Goal: Information Seeking & Learning: Learn about a topic

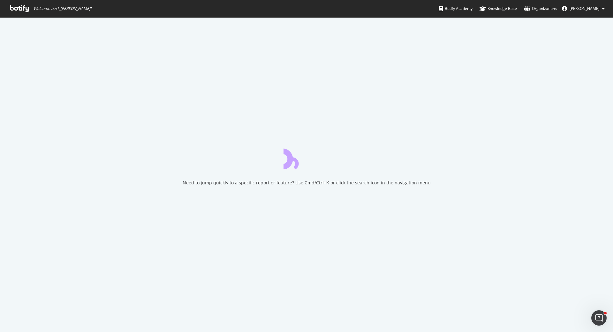
click at [25, 8] on icon at bounding box center [19, 8] width 19 height 7
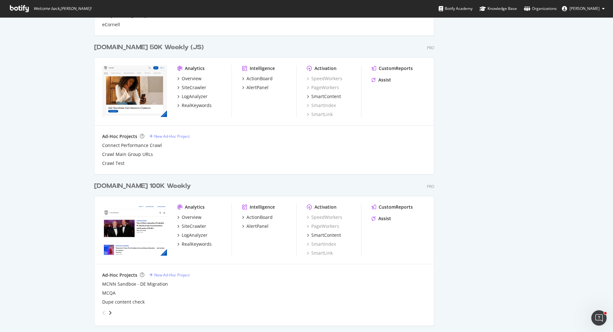
scroll to position [631, 0]
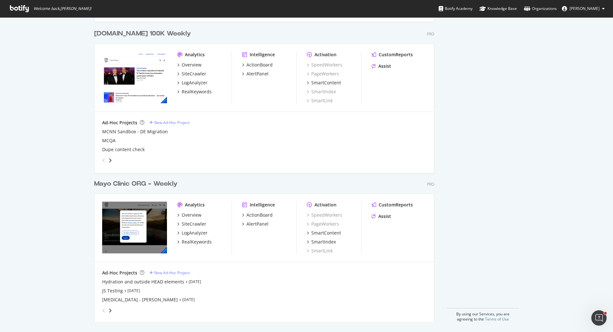
click at [146, 183] on div "Mayo Clinic ORG - Weekly" at bounding box center [135, 183] width 83 height 9
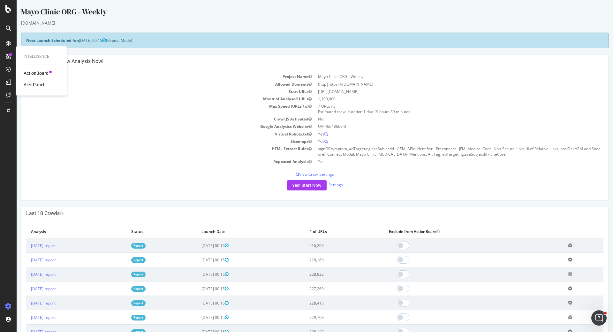
click at [44, 74] on div "ActionBoard" at bounding box center [36, 73] width 25 height 6
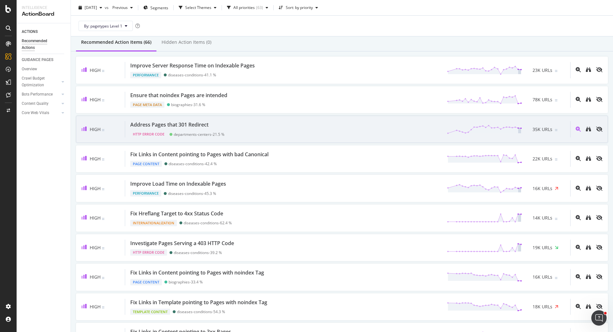
scroll to position [64, 0]
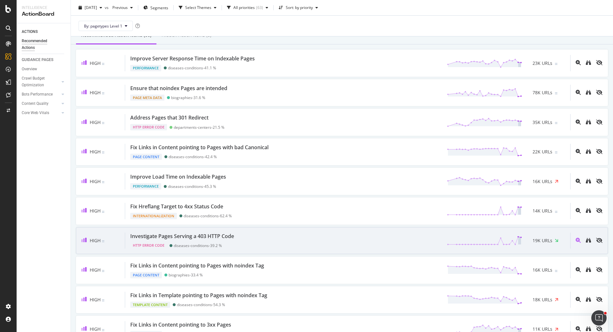
click at [202, 236] on div "Investigate Pages Serving a 403 HTTP Code" at bounding box center [182, 235] width 104 height 7
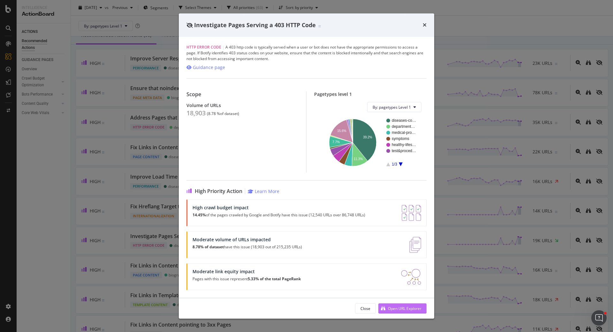
click at [397, 306] on div "Open URL Explorer" at bounding box center [405, 308] width 34 height 5
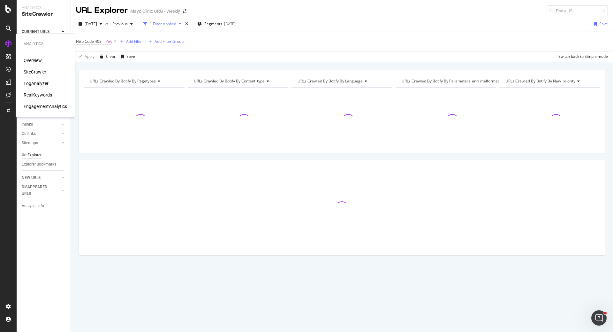
click at [34, 83] on div "LogAnalyzer" at bounding box center [36, 83] width 25 height 6
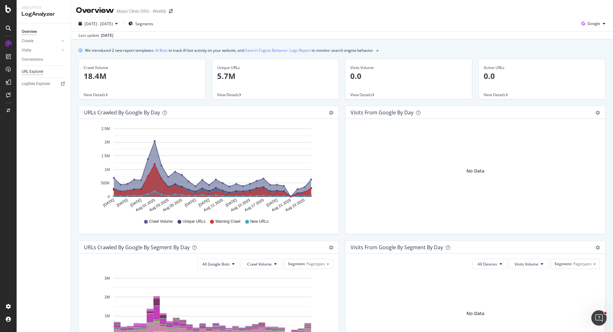
click at [30, 70] on div "URL Explorer" at bounding box center [33, 71] width 22 height 7
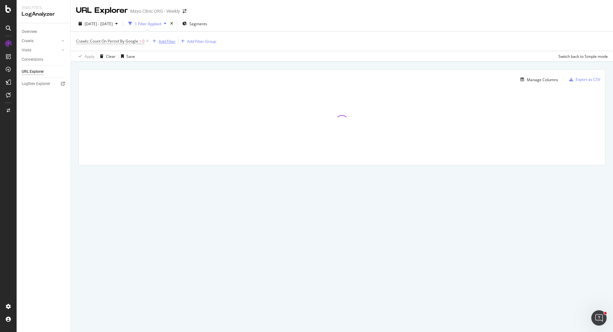
click at [165, 39] on div "Add Filter" at bounding box center [167, 41] width 17 height 5
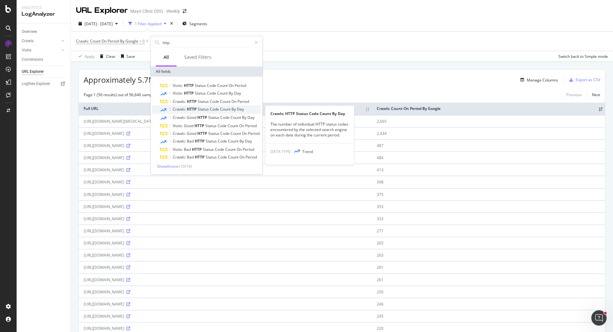
type input "http"
click at [195, 109] on span "HTTP" at bounding box center [192, 108] width 11 height 5
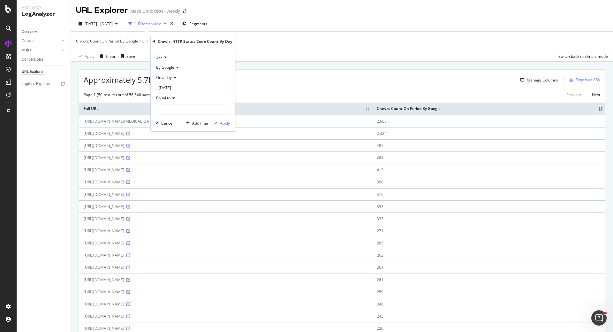
click at [161, 56] on span "2xx" at bounding box center [159, 56] width 6 height 5
click at [165, 86] on span "4xx" at bounding box center [162, 86] width 6 height 5
click at [173, 95] on div "Equal to" at bounding box center [193, 98] width 74 height 10
click at [167, 58] on div "4xx" at bounding box center [193, 57] width 74 height 10
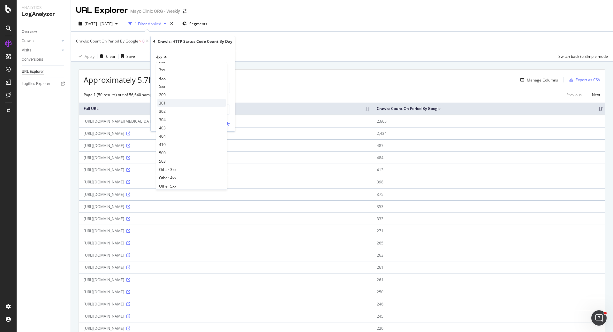
scroll to position [13, 0]
click at [179, 125] on div "403" at bounding box center [191, 123] width 68 height 8
click at [166, 77] on span "On a day" at bounding box center [164, 77] width 16 height 5
click at [168, 98] on span "Each day of the period" at bounding box center [179, 98] width 40 height 5
click at [172, 102] on input "number" at bounding box center [193, 99] width 74 height 10
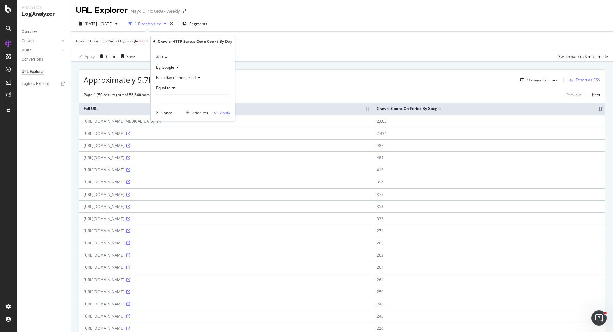
click at [167, 89] on span "Equal to" at bounding box center [163, 87] width 14 height 5
click at [174, 136] on span "Greater than" at bounding box center [170, 134] width 23 height 5
click at [171, 98] on input "number" at bounding box center [193, 99] width 74 height 10
type input "0"
click at [225, 113] on div "Apply" at bounding box center [225, 112] width 10 height 5
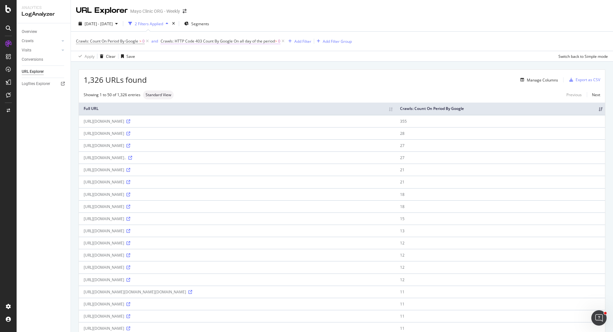
click at [260, 41] on span "On all day of the period" at bounding box center [254, 40] width 41 height 5
click at [194, 77] on span "Each day of the period" at bounding box center [187, 76] width 40 height 5
click at [190, 106] on span "Any day of the period" at bounding box center [189, 106] width 38 height 5
click at [236, 112] on div "Apply" at bounding box center [236, 111] width 10 height 5
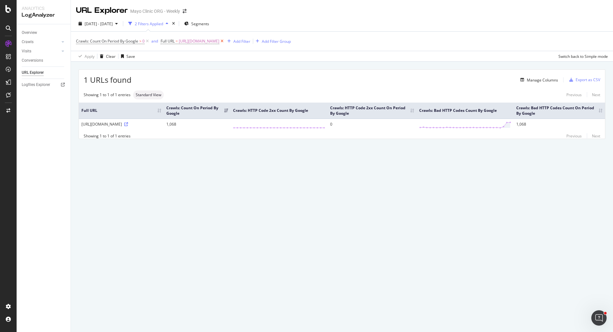
click at [225, 41] on icon at bounding box center [221, 41] width 5 height 6
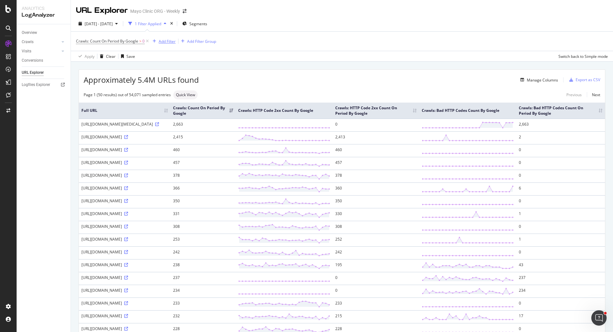
click at [166, 41] on div "Add Filter" at bounding box center [167, 41] width 17 height 5
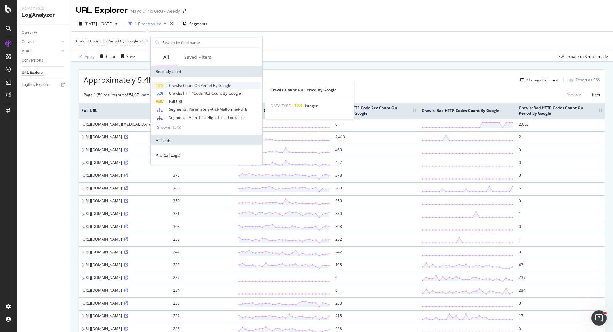
click at [197, 87] on span "Crawls: Count On Period By Google" at bounding box center [200, 85] width 62 height 5
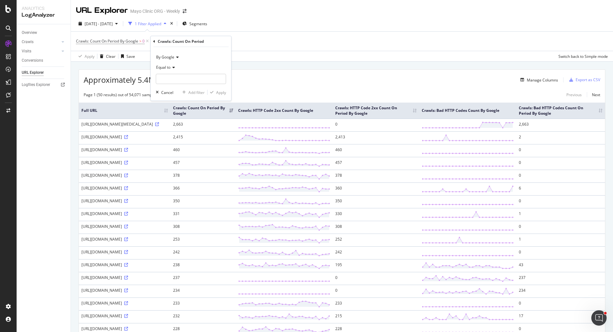
click at [173, 67] on icon at bounding box center [173, 67] width 4 height 4
click at [153, 41] on icon at bounding box center [154, 42] width 2 height 4
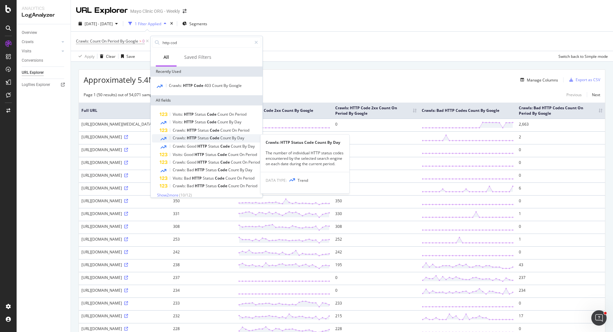
type input "http cod"
click at [209, 137] on span "Status" at bounding box center [204, 137] width 12 height 5
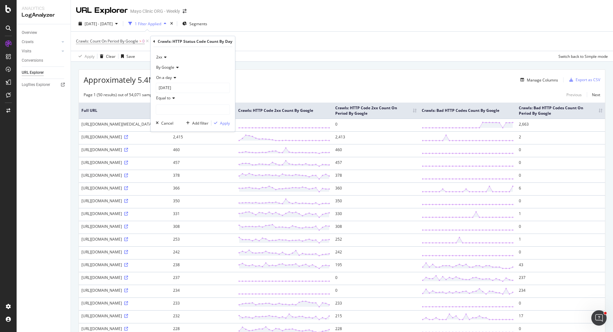
click at [167, 98] on span "Equal to" at bounding box center [163, 97] width 14 height 5
click at [175, 144] on span "Greater than" at bounding box center [170, 144] width 23 height 5
click at [165, 108] on input "number" at bounding box center [193, 109] width 74 height 10
type input "0"
click at [223, 124] on div "Apply" at bounding box center [225, 122] width 10 height 5
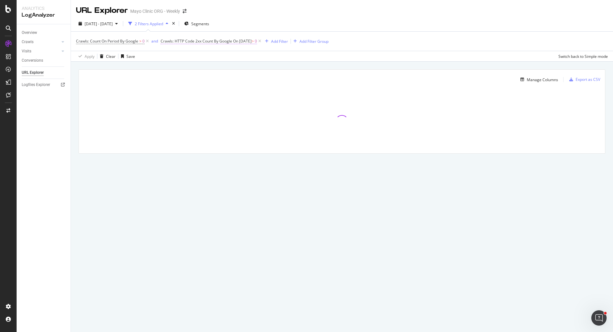
click at [185, 41] on span "Crawls: HTTP Code 2xx Count By Google" at bounding box center [197, 40] width 72 height 5
click at [172, 56] on span "2xx" at bounding box center [170, 55] width 6 height 5
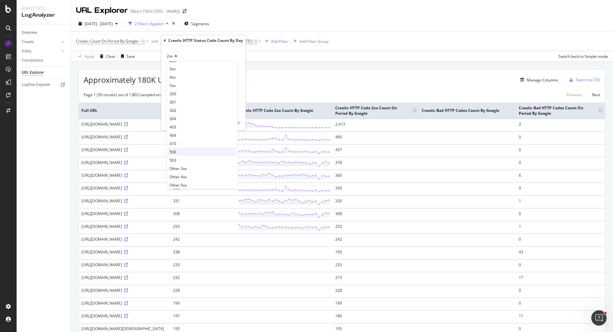
scroll to position [13, 0]
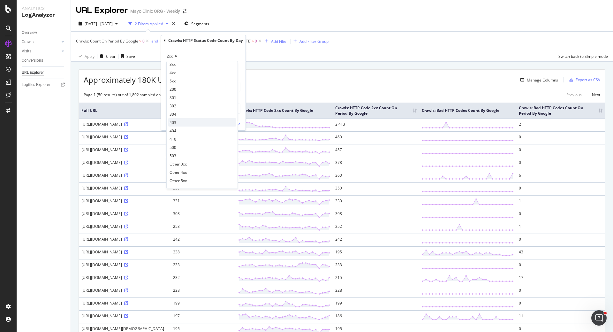
click at [185, 124] on div "403" at bounding box center [202, 122] width 68 height 8
click at [233, 121] on div "Apply" at bounding box center [236, 121] width 10 height 5
